Goal: Information Seeking & Learning: Learn about a topic

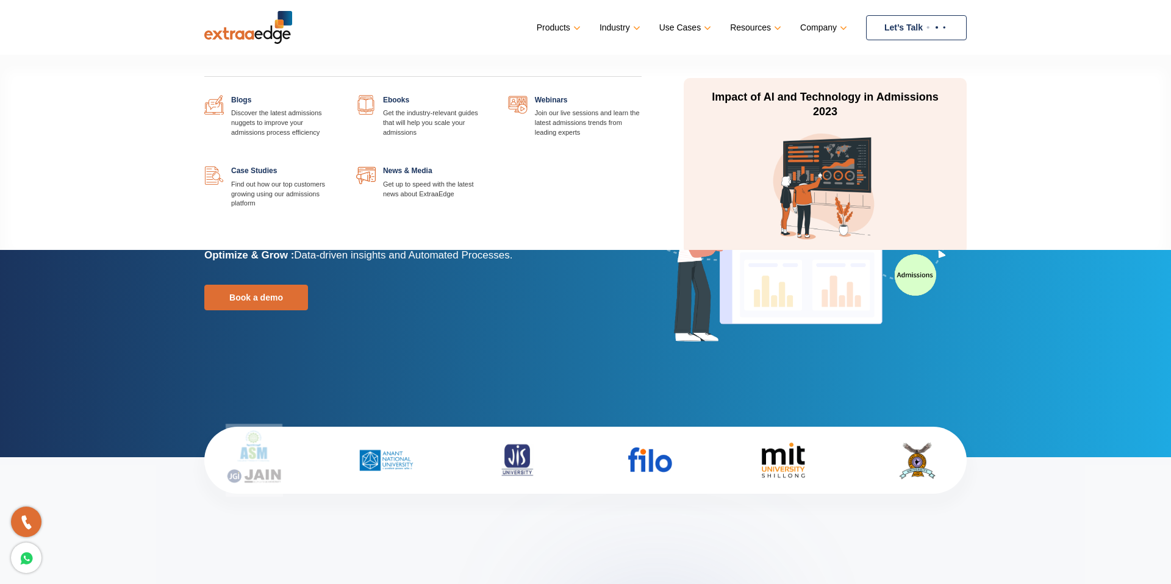
click at [338, 95] on link at bounding box center [338, 95] width 0 height 0
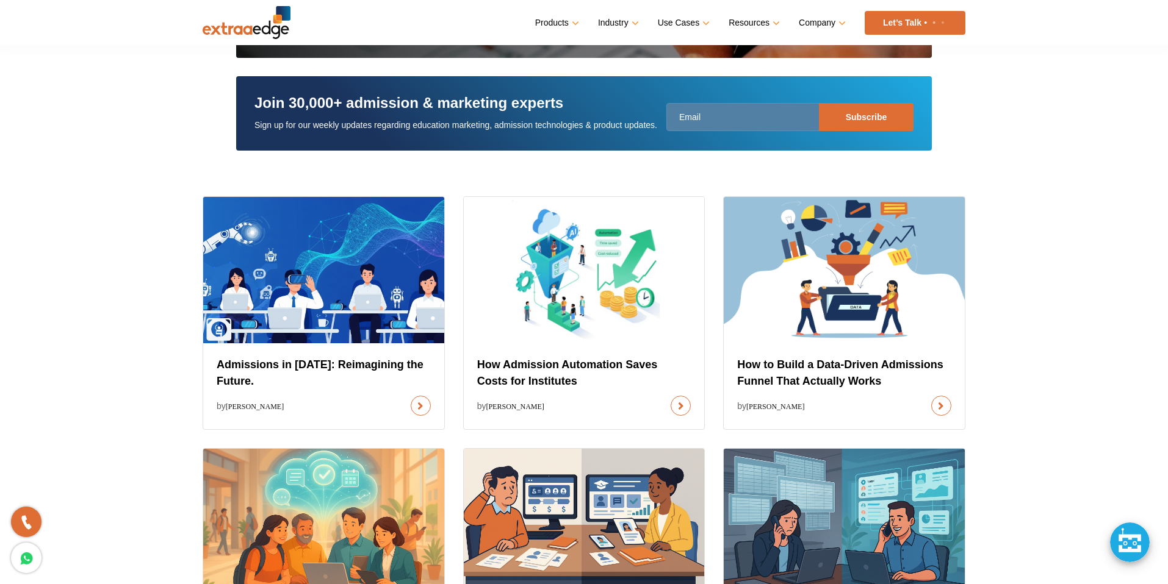
scroll to position [361, 0]
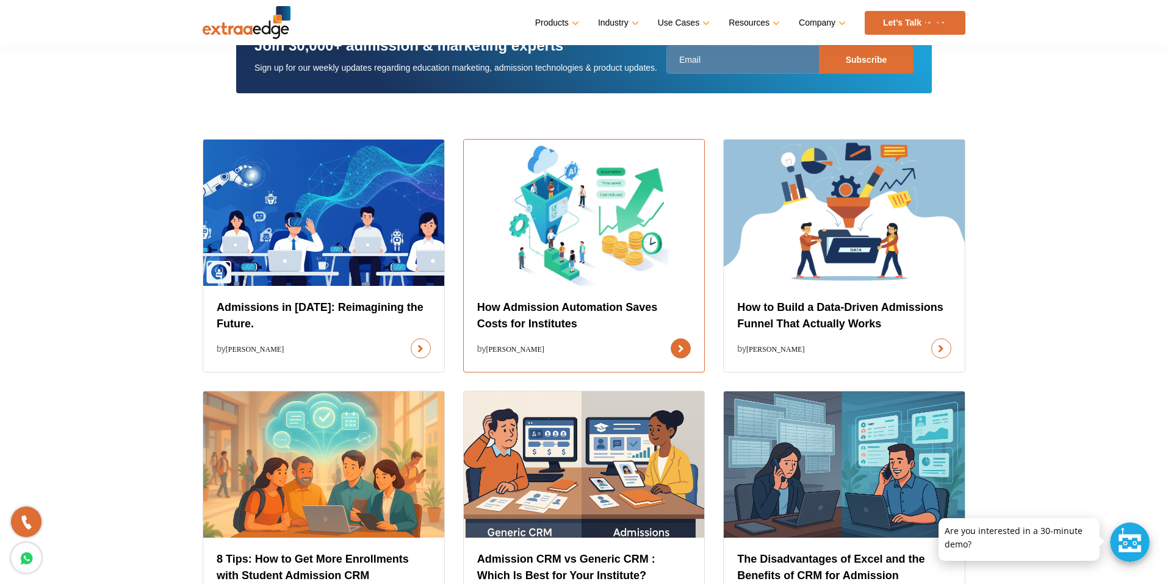
click at [671, 339] on link at bounding box center [681, 349] width 20 height 20
